Goal: Transaction & Acquisition: Purchase product/service

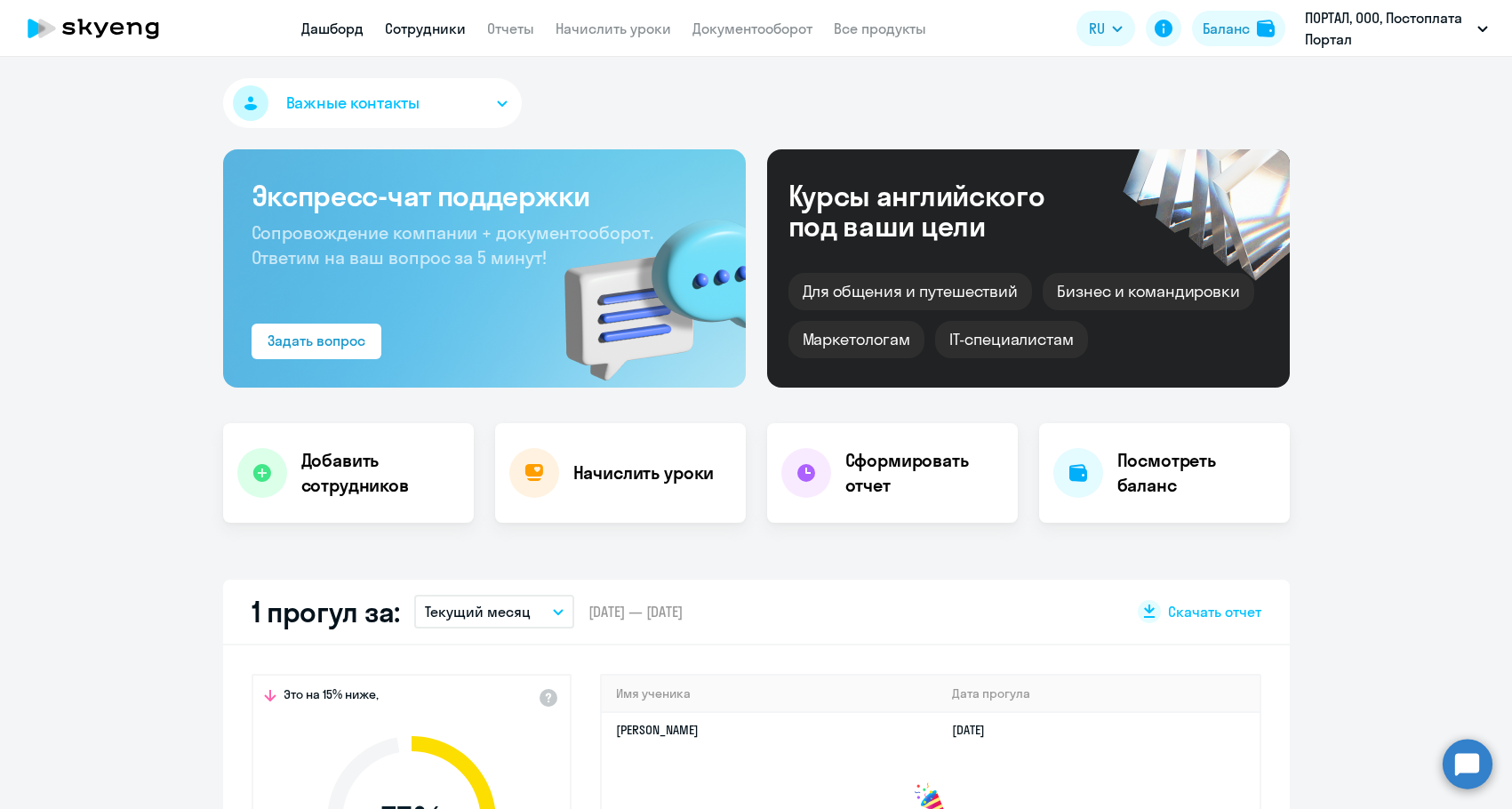
click at [434, 30] on link "Сотрудники" at bounding box center [425, 29] width 81 height 18
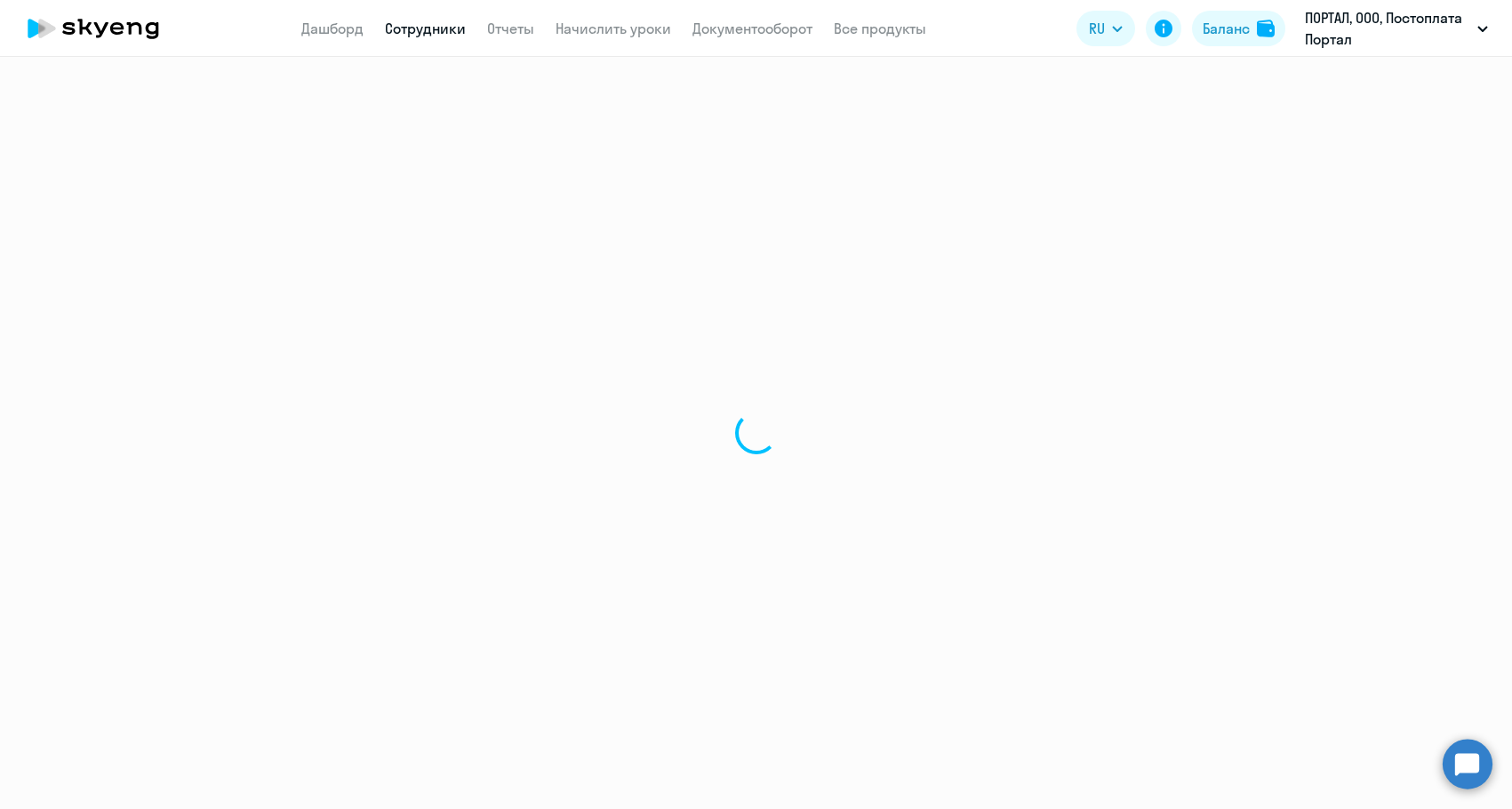
select select "30"
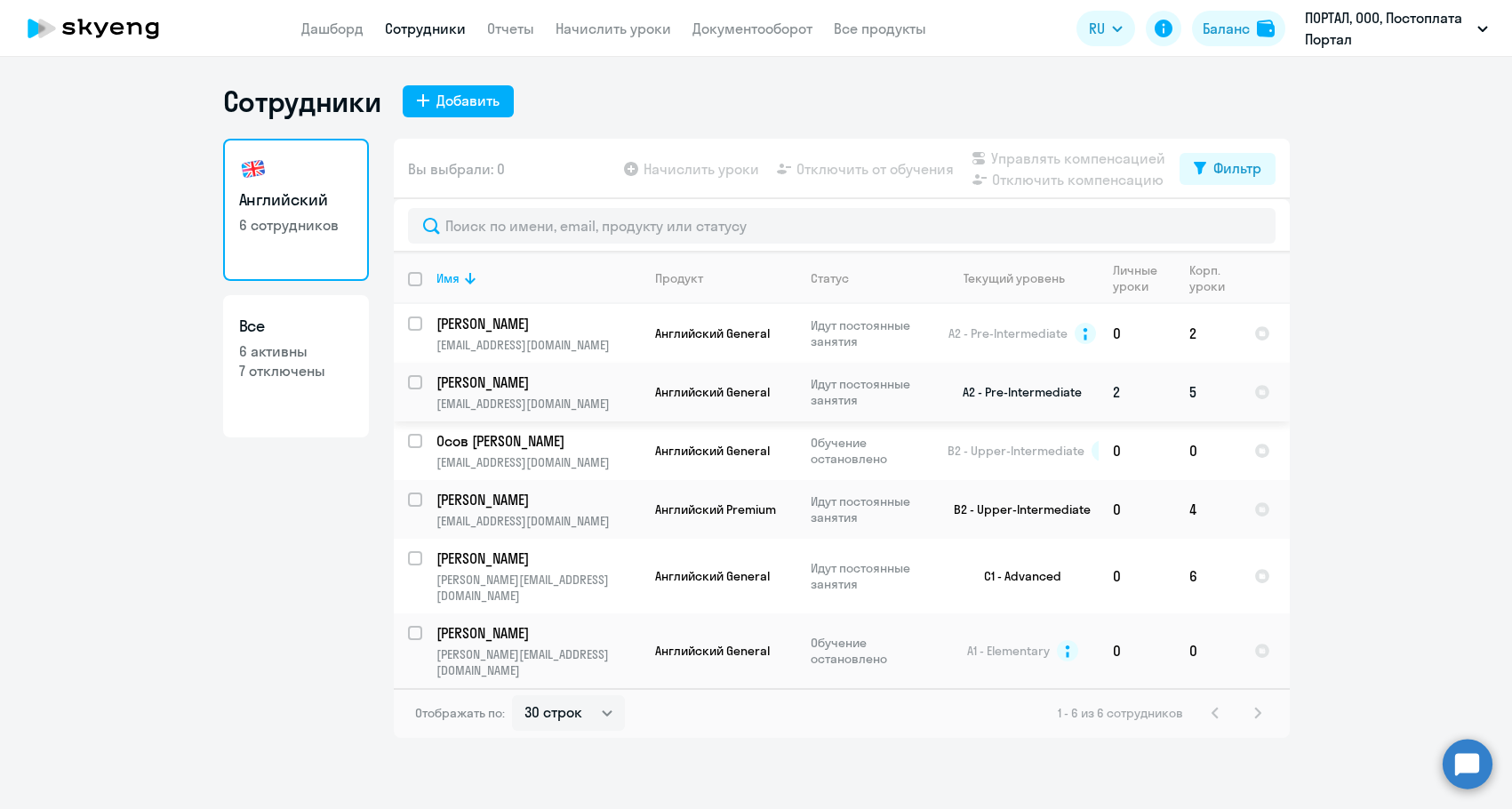
click at [536, 387] on p "Силко Ирина" at bounding box center [537, 383] width 201 height 20
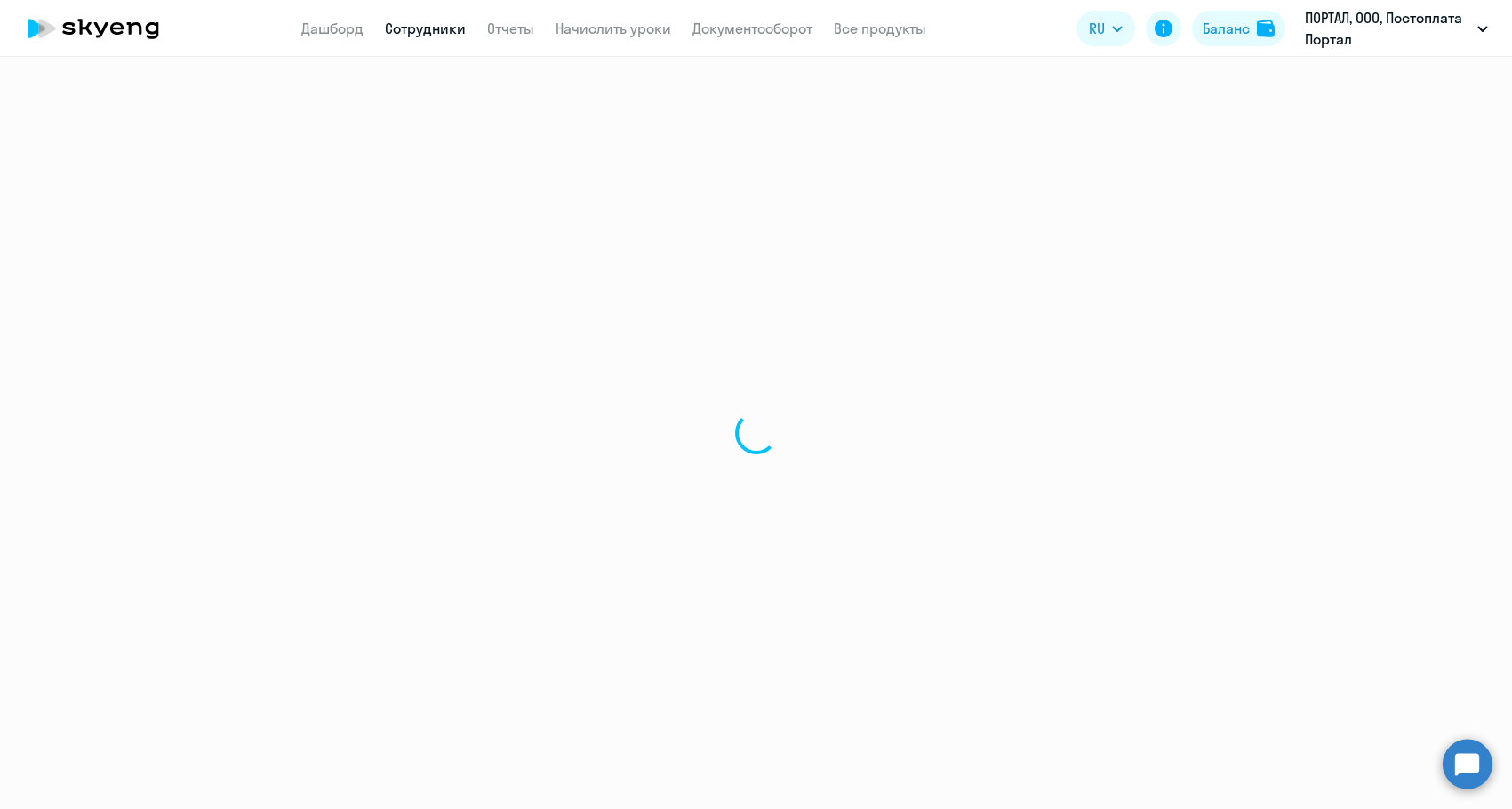
select select "english"
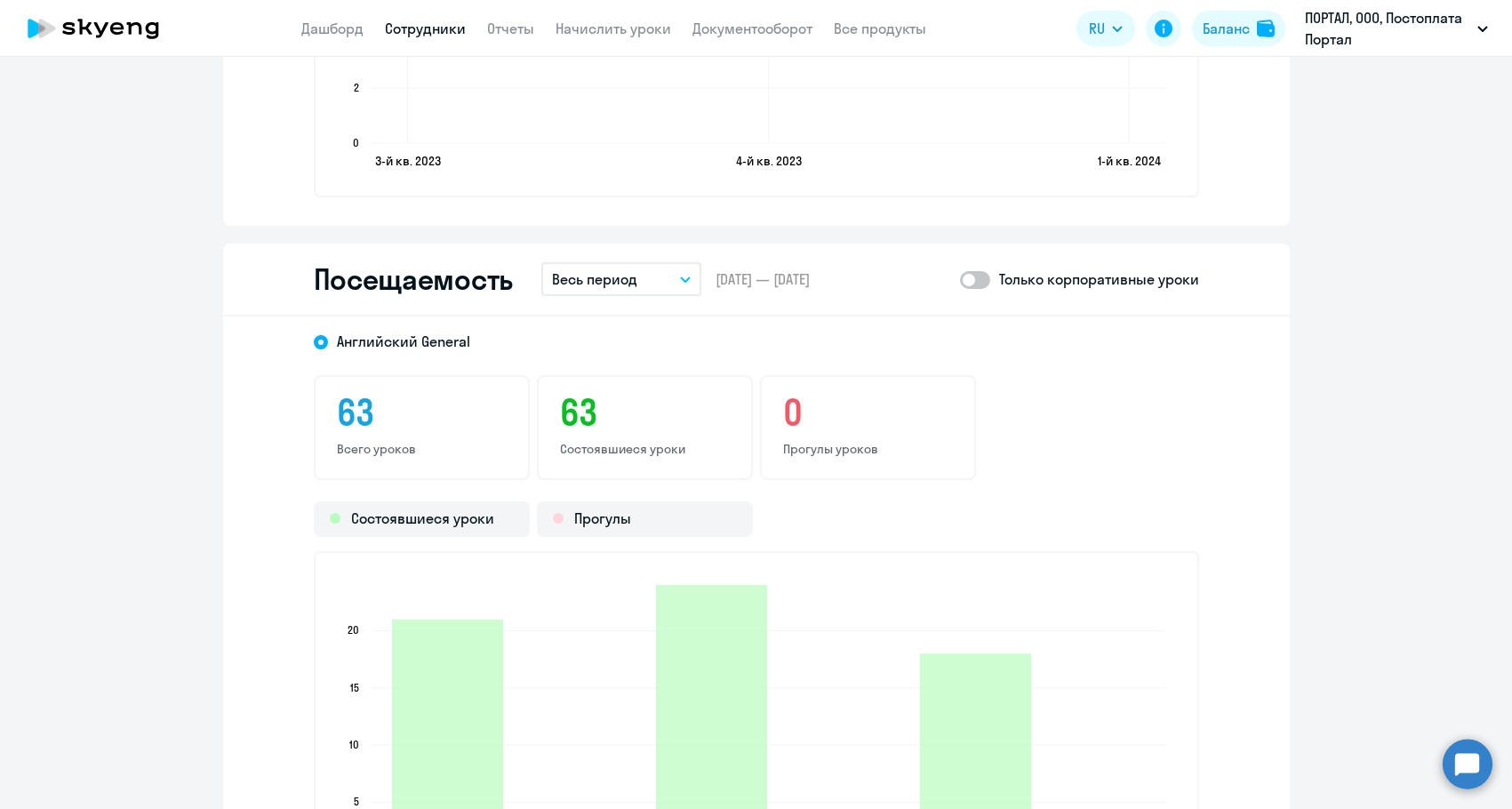
scroll to position [2045, 0]
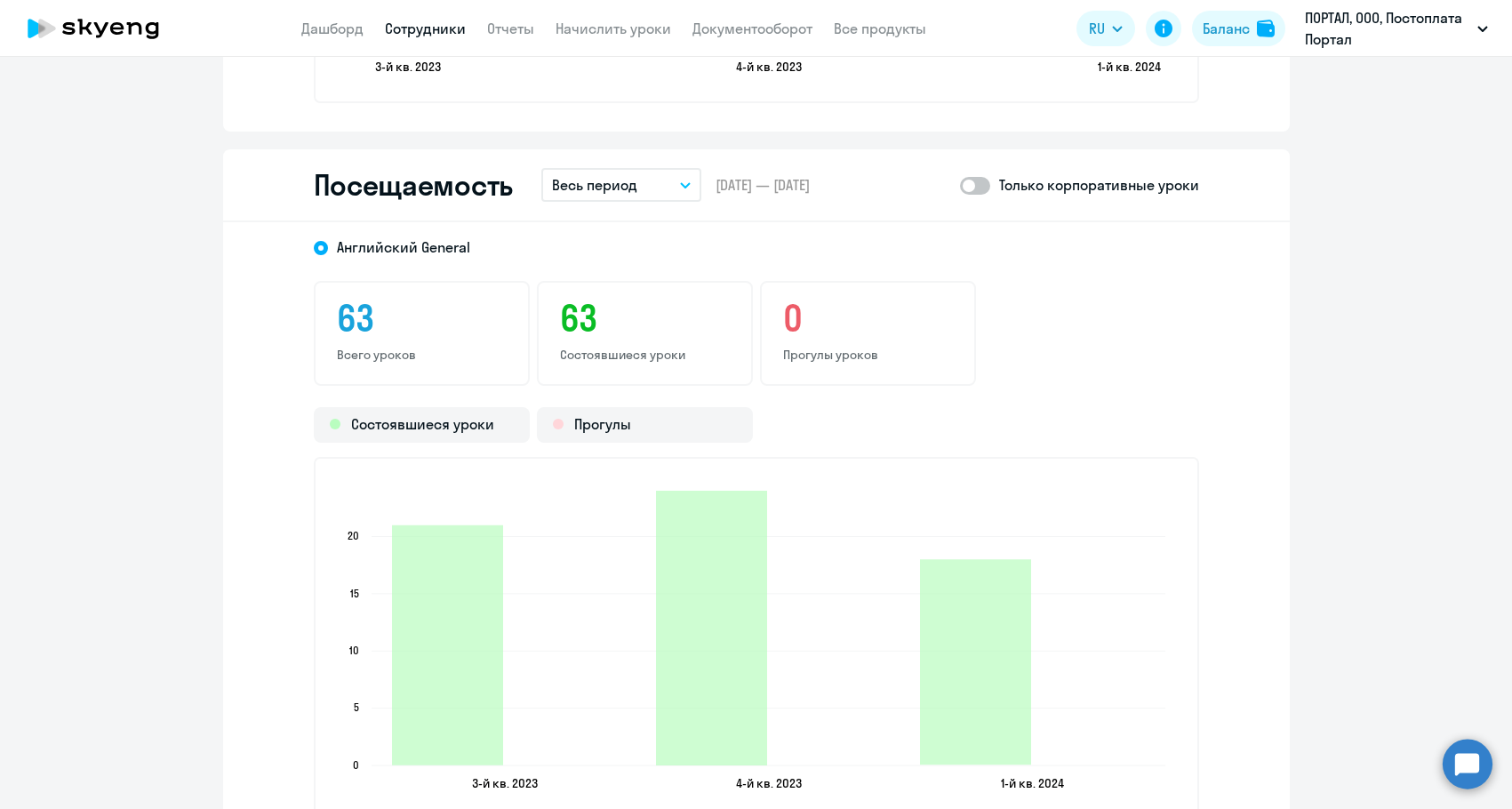
click at [654, 187] on button "Весь период" at bounding box center [622, 185] width 160 height 34
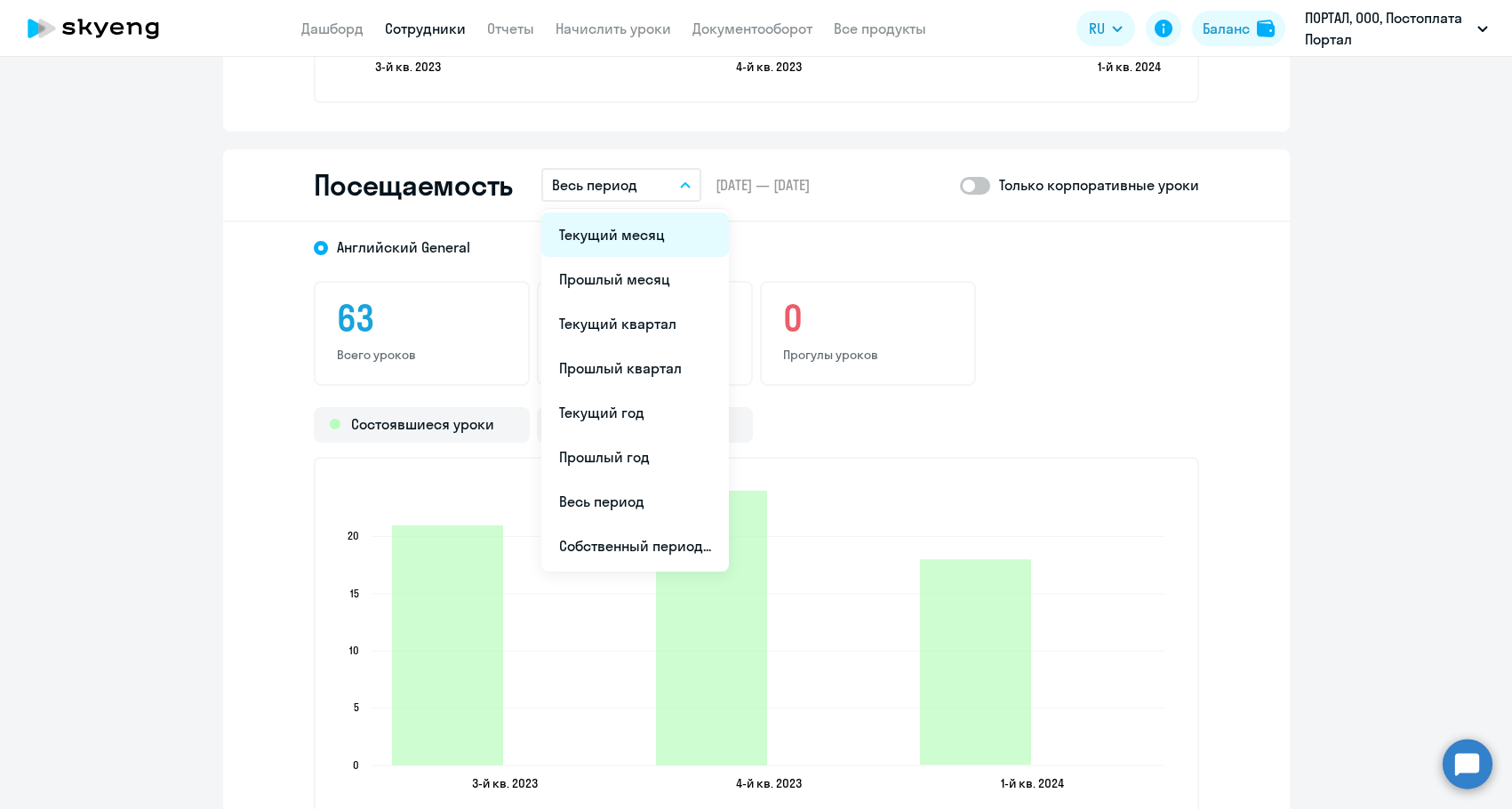
click at [642, 228] on li "Текущий месяц" at bounding box center [636, 235] width 188 height 44
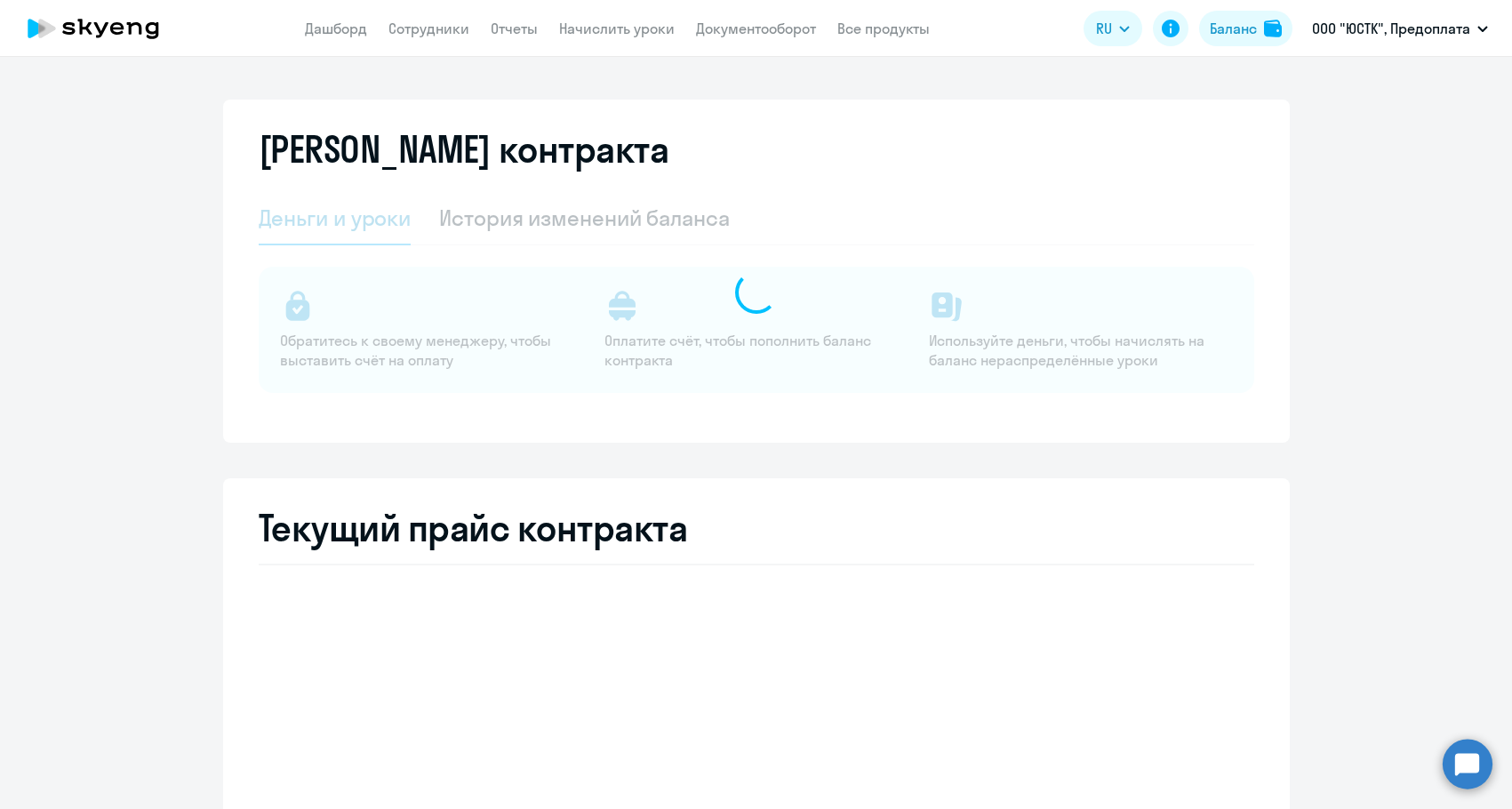
select select "english_adult_not_native_speaker"
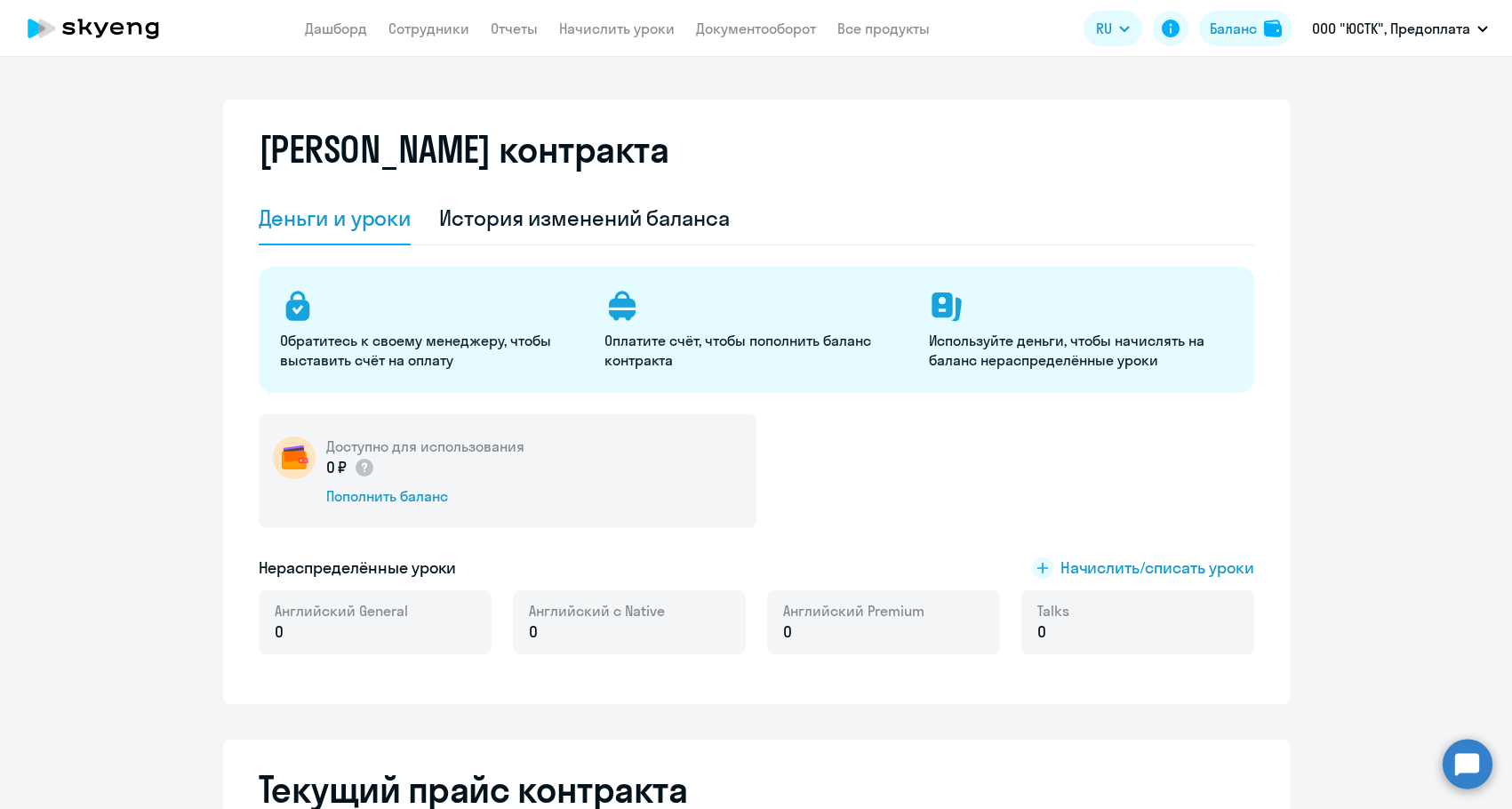
click at [409, 485] on div "0 ₽ Пополнить баланс" at bounding box center [425, 481] width 198 height 50
click at [416, 493] on div "Пополнить баланс" at bounding box center [425, 496] width 198 height 20
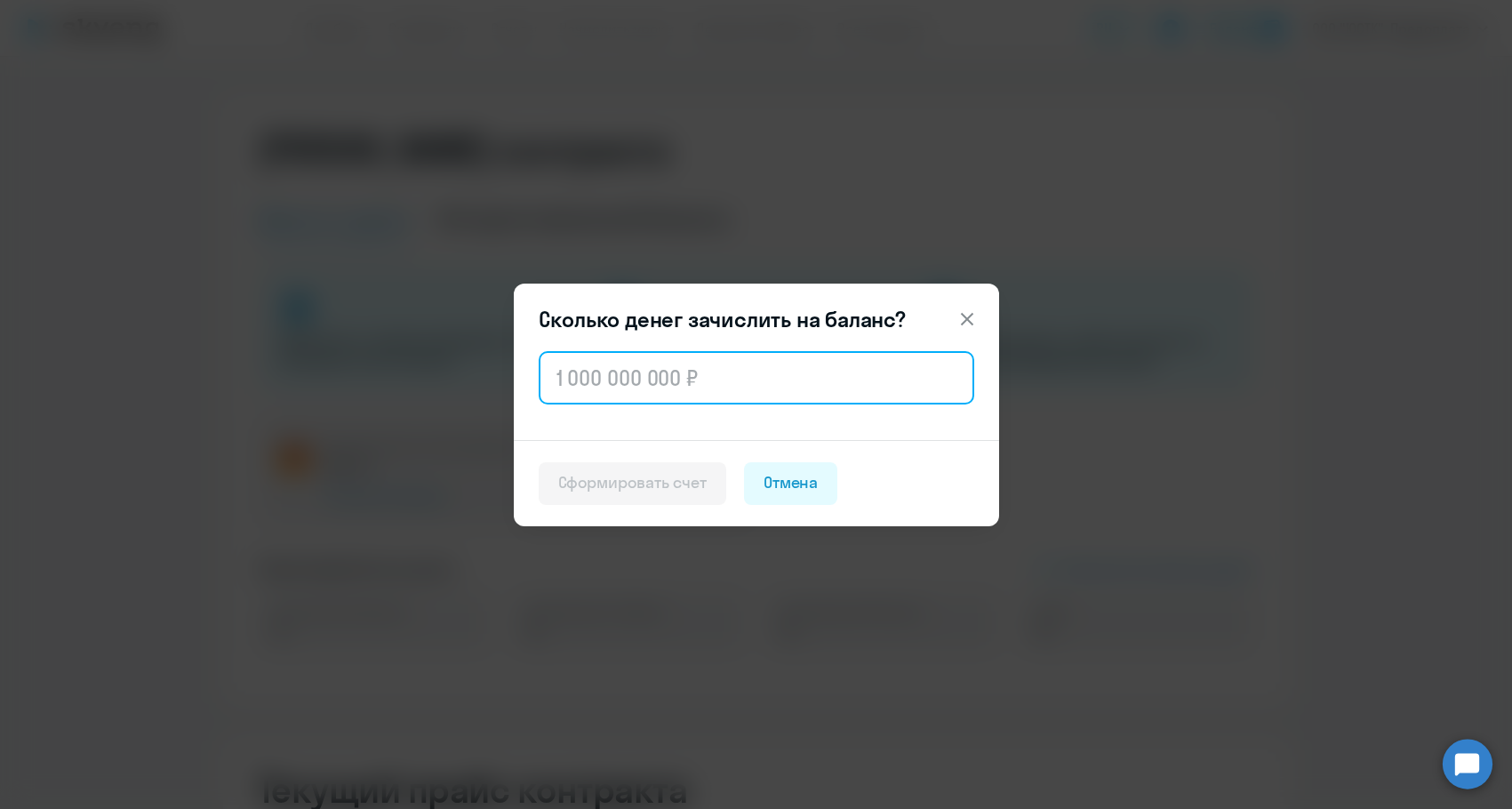
click at [612, 385] on input "text" at bounding box center [757, 377] width 436 height 53
paste input "38 928"
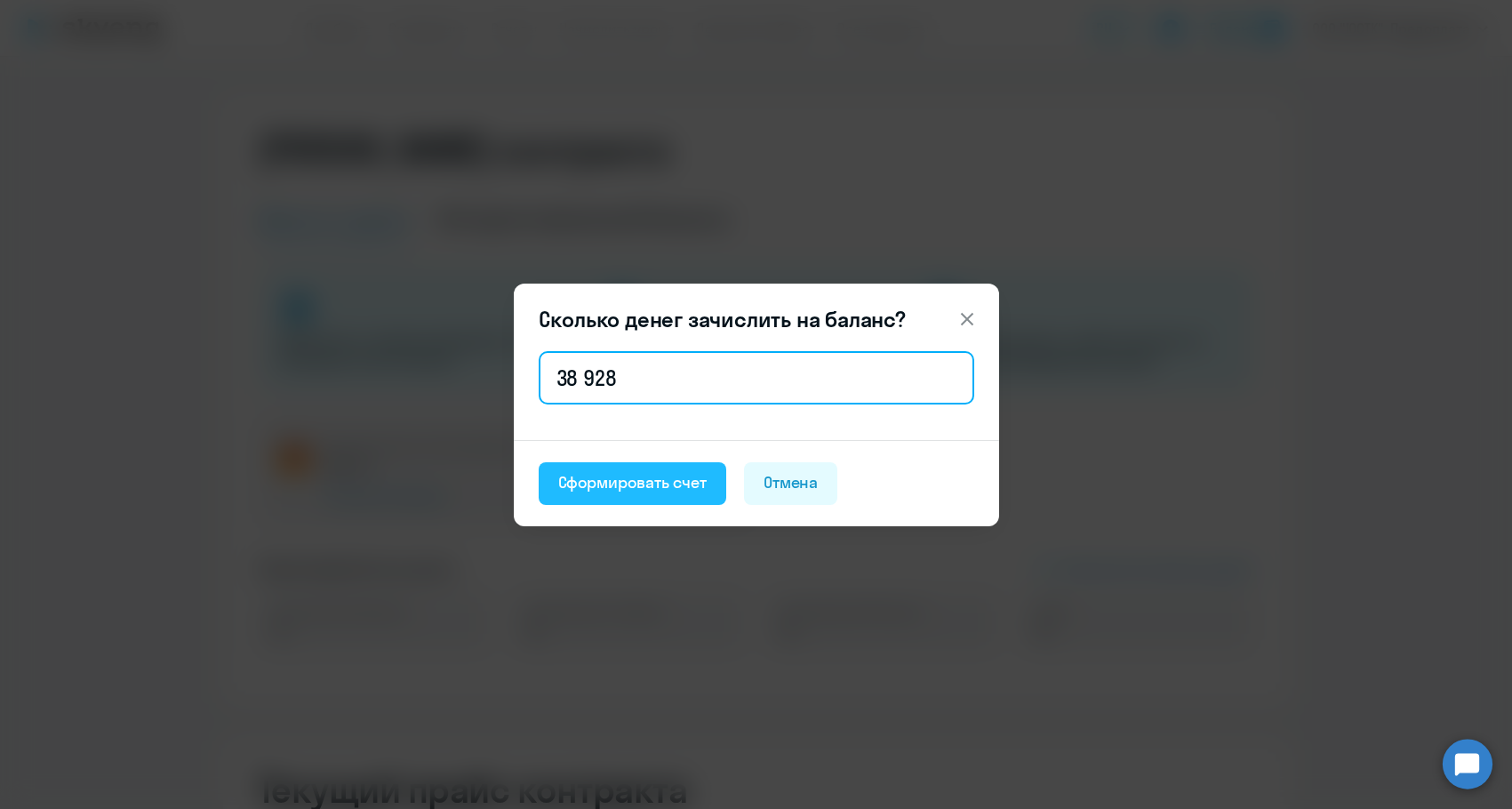
type input "38 928"
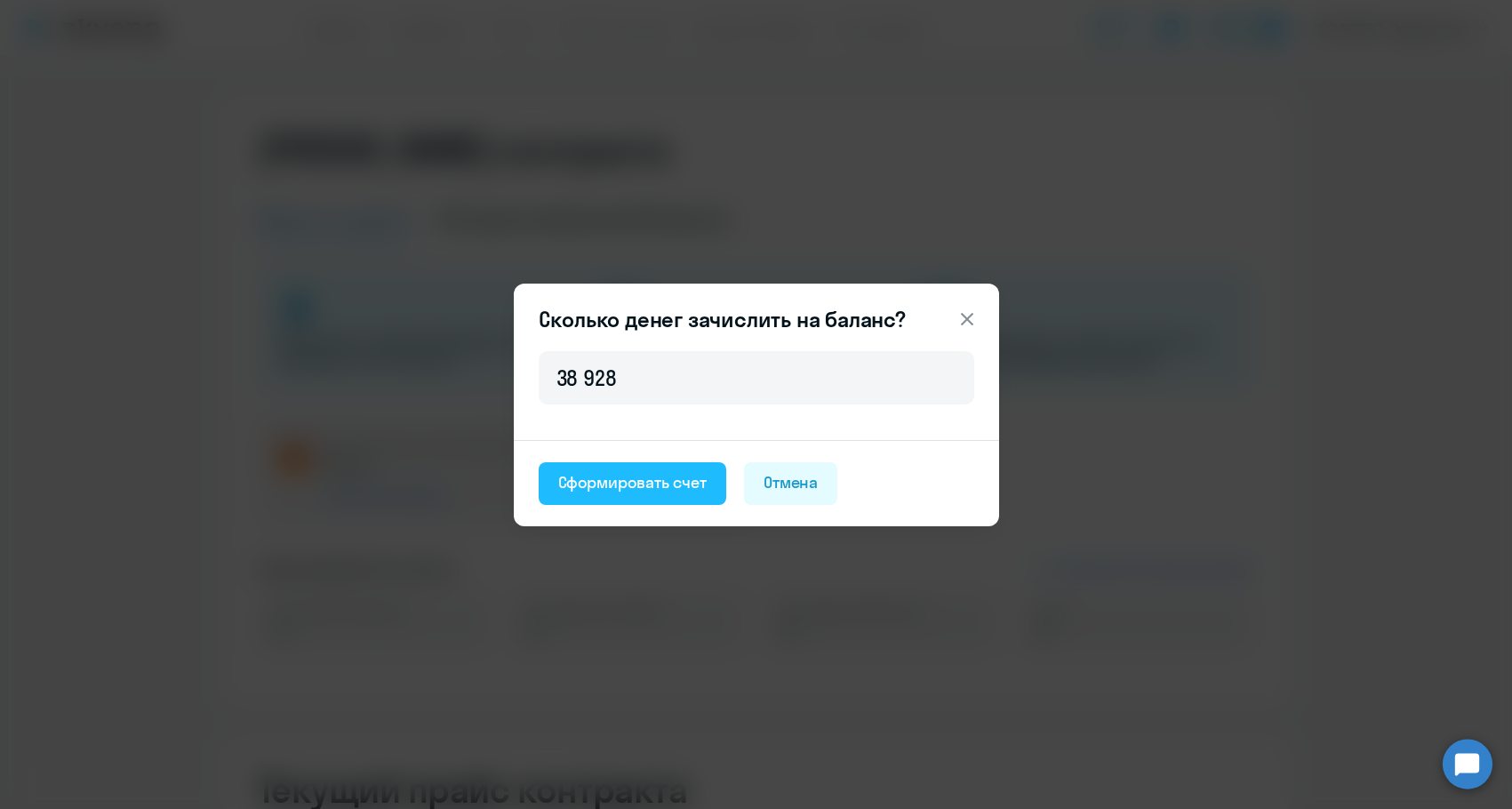
click at [614, 469] on button "Сформировать счет" at bounding box center [633, 483] width 188 height 43
